Goal: Use online tool/utility: Utilize a website feature to perform a specific function

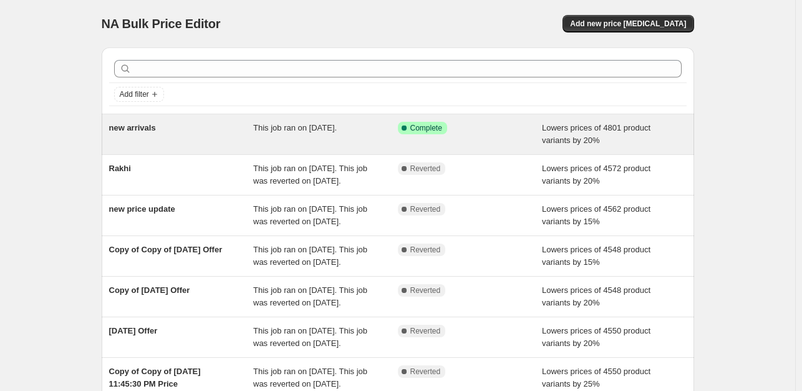
click at [302, 136] on div "This job ran on [DATE]." at bounding box center [325, 134] width 145 height 25
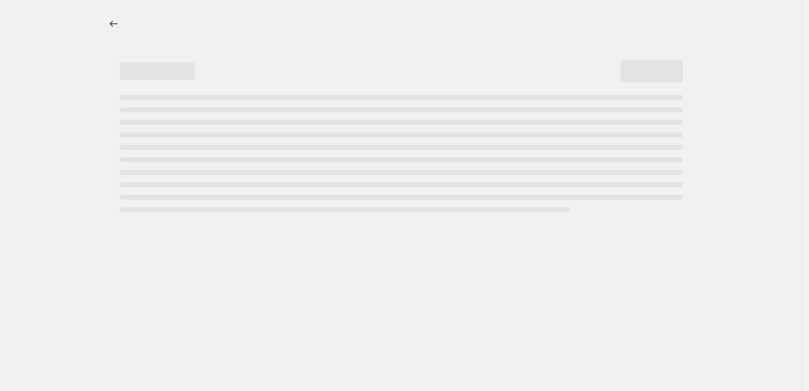
select select "percentage"
select select "collection"
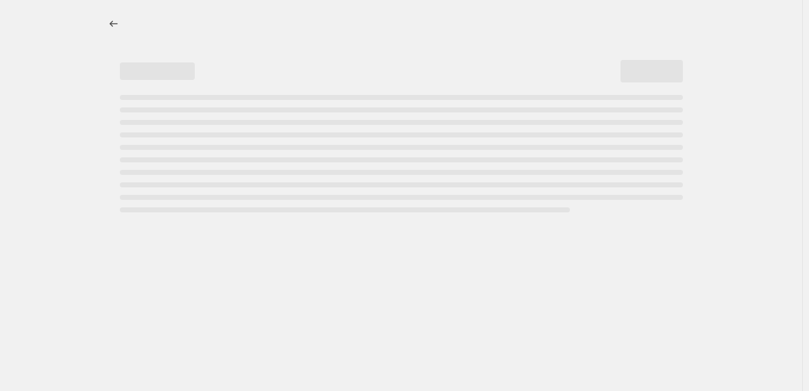
select select "collection"
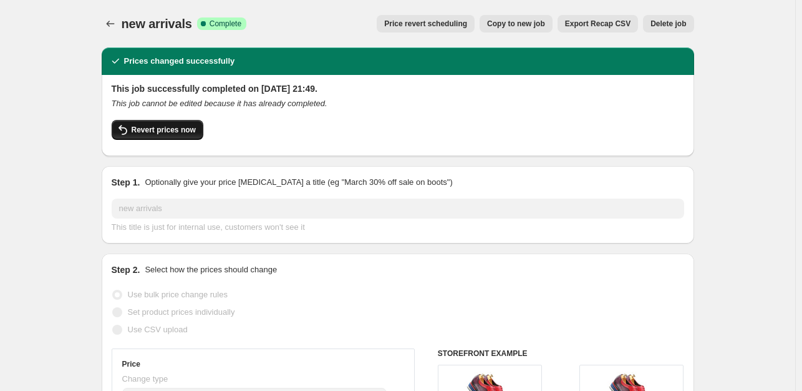
click at [165, 133] on span "Revert prices now" at bounding box center [164, 130] width 64 height 10
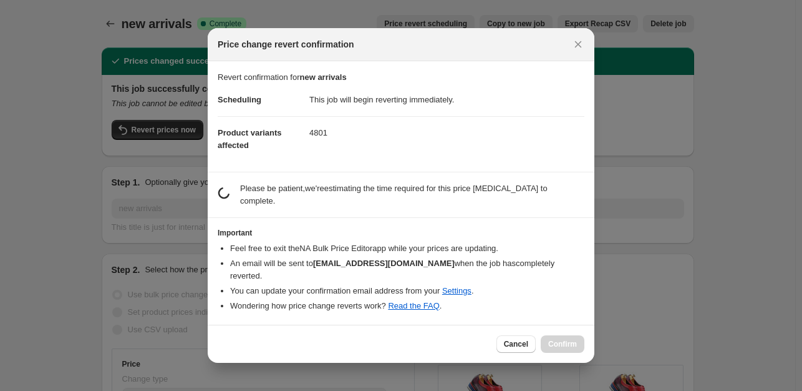
drag, startPoint x: 543, startPoint y: 329, endPoint x: 551, endPoint y: 334, distance: 9.2
click at [551, 335] on div "Cancel Confirm" at bounding box center [541, 343] width 88 height 17
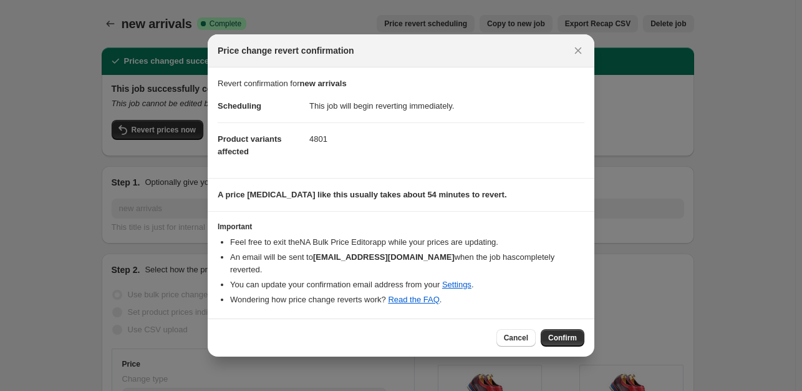
click at [561, 334] on span "Confirm" at bounding box center [562, 338] width 29 height 10
